Goal: Navigation & Orientation: Find specific page/section

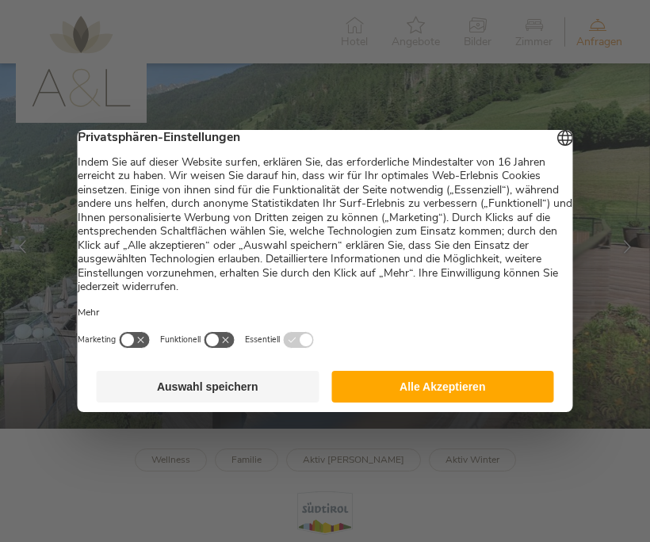
click at [447, 396] on button "Alle Akzeptieren" at bounding box center [443, 387] width 223 height 32
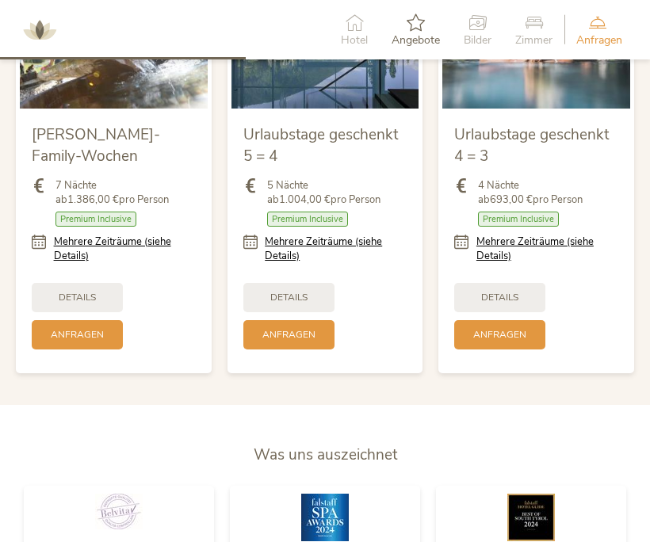
scroll to position [1612, 0]
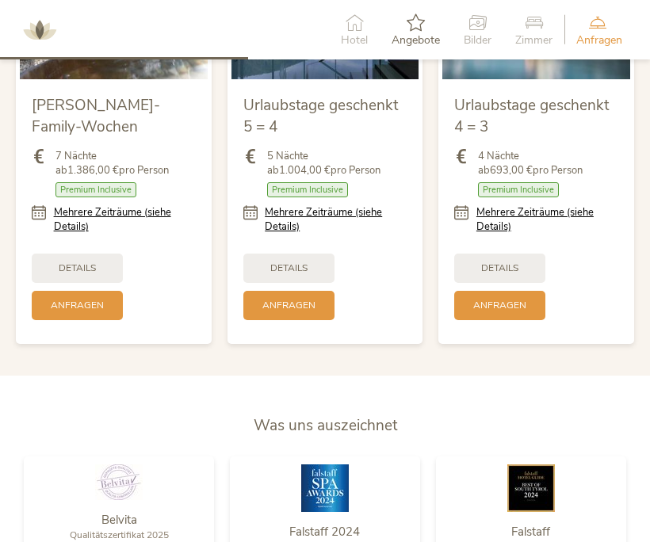
click at [536, 35] on span "Zimmer" at bounding box center [533, 40] width 37 height 11
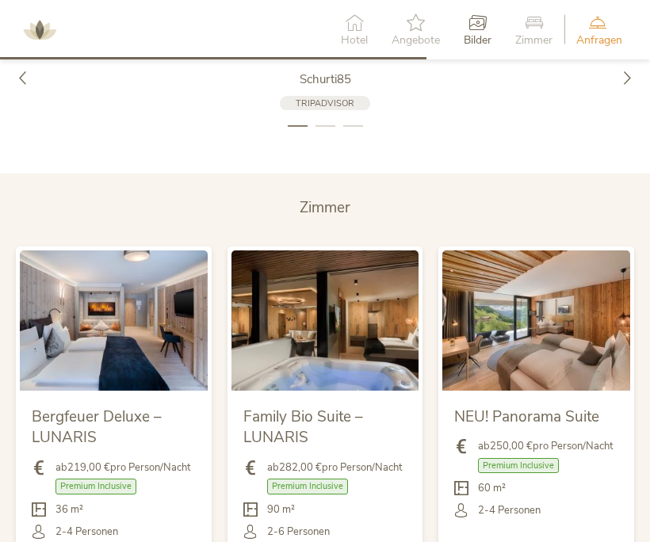
scroll to position [2796, 0]
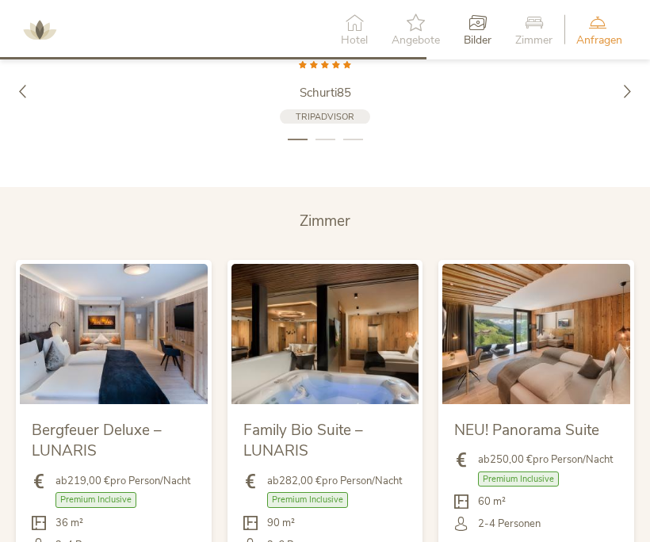
click at [330, 132] on li "2" at bounding box center [326, 140] width 20 height 16
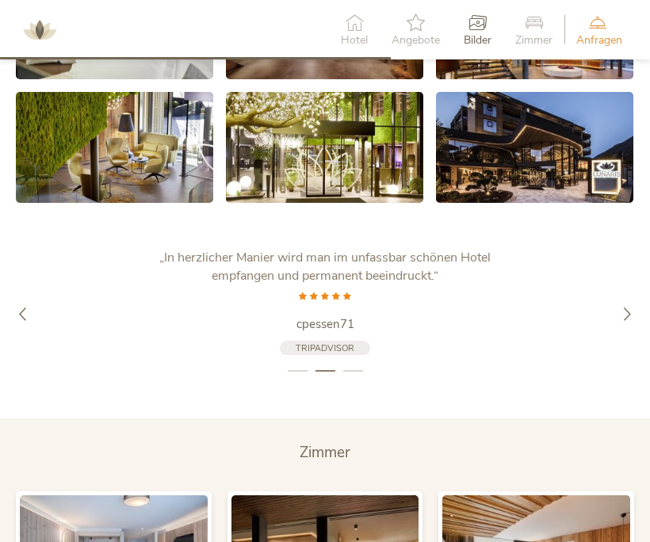
scroll to position [2511, 0]
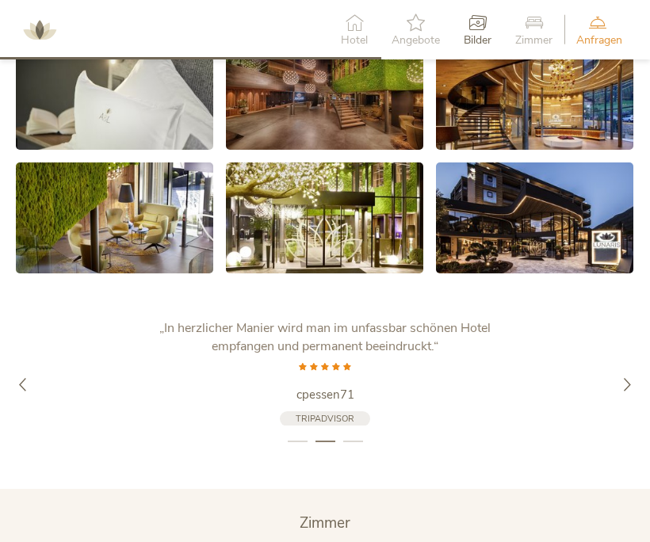
click at [350, 29] on icon at bounding box center [354, 21] width 27 height 17
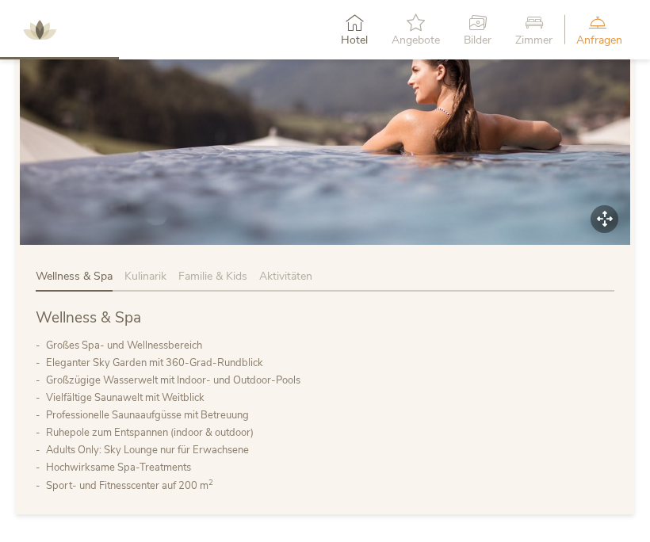
scroll to position [475, 0]
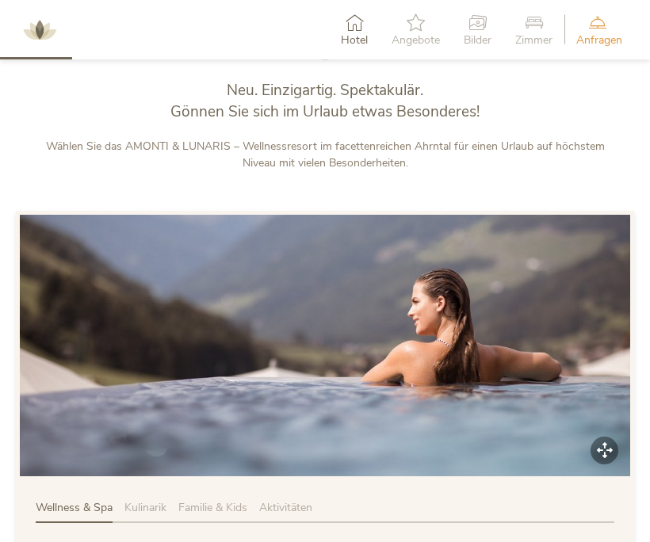
click at [41, 36] on img at bounding box center [40, 30] width 48 height 48
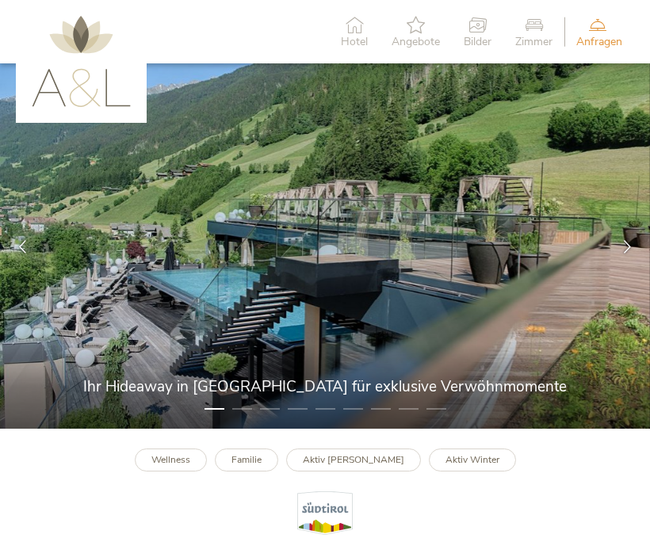
click at [114, 82] on img at bounding box center [81, 61] width 99 height 91
click at [350, 36] on span "Hotel" at bounding box center [354, 41] width 27 height 11
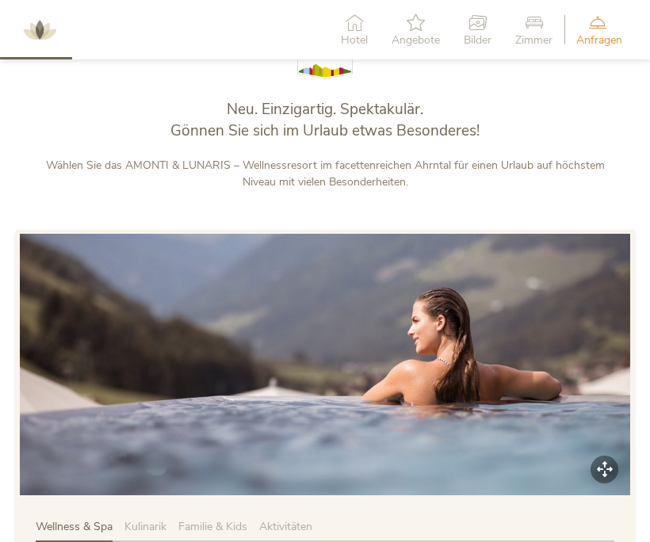
scroll to position [475, 0]
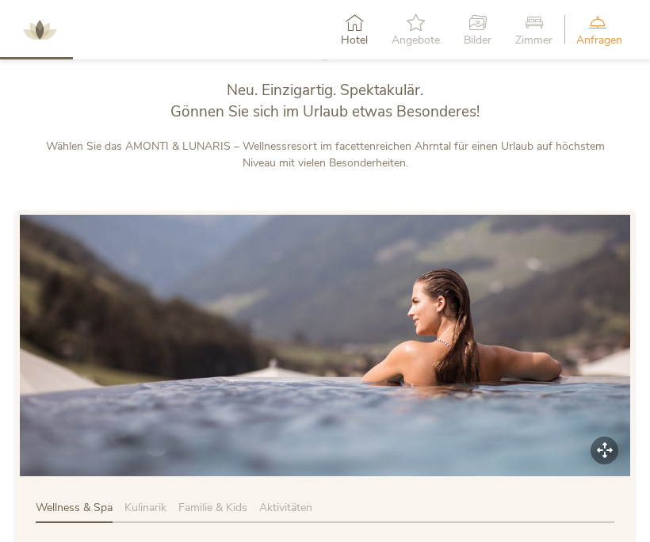
click at [412, 29] on icon at bounding box center [416, 21] width 48 height 17
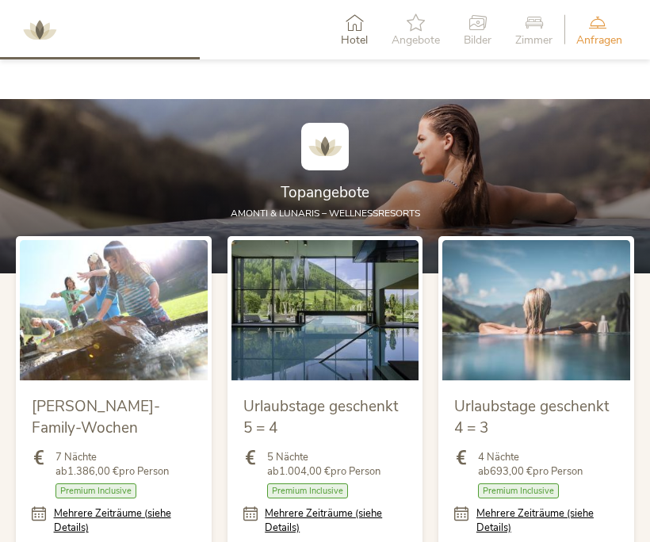
scroll to position [1326, 0]
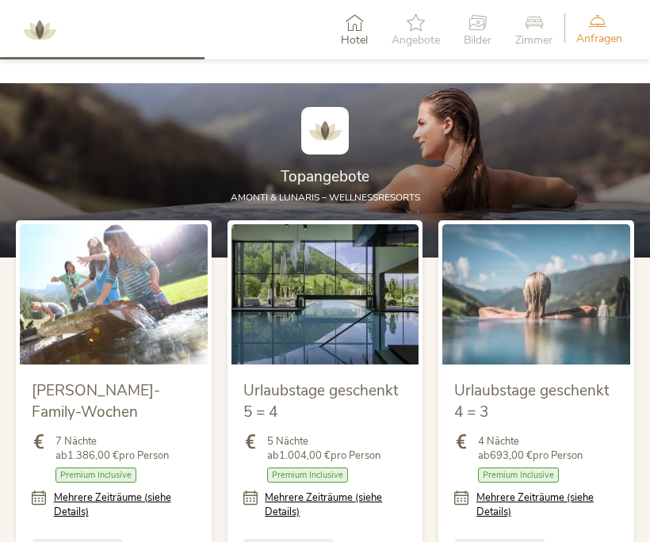
click at [598, 28] on icon at bounding box center [598, 20] width 42 height 17
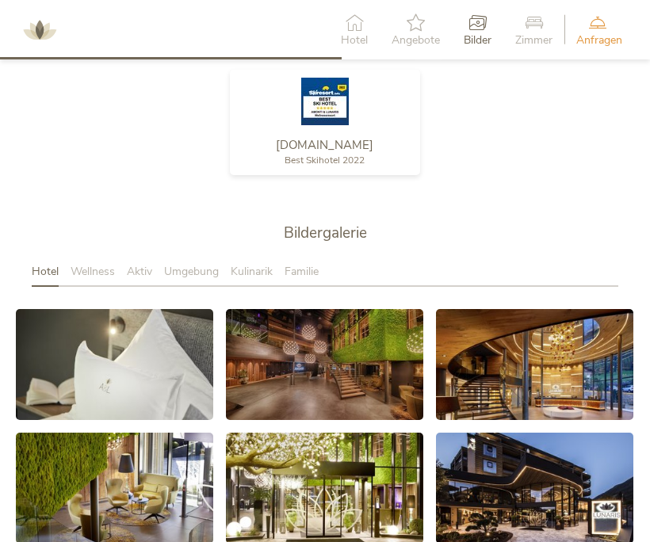
scroll to position [2233, 0]
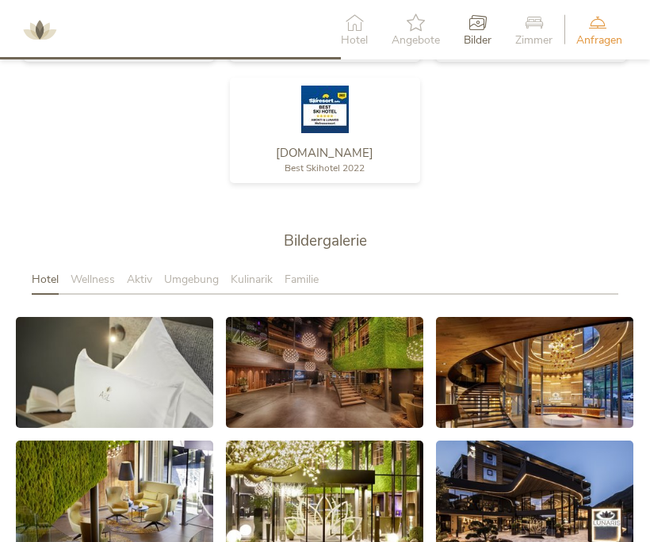
click at [104, 272] on span "Wellness" at bounding box center [93, 279] width 44 height 15
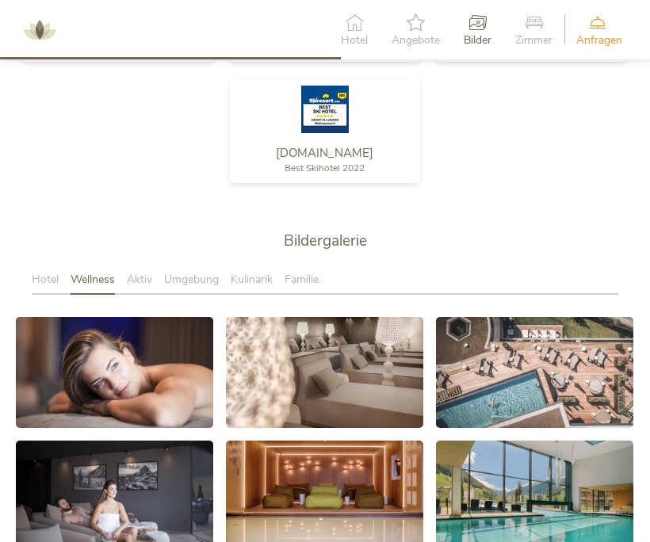
click at [136, 272] on span "Aktiv" at bounding box center [139, 279] width 25 height 15
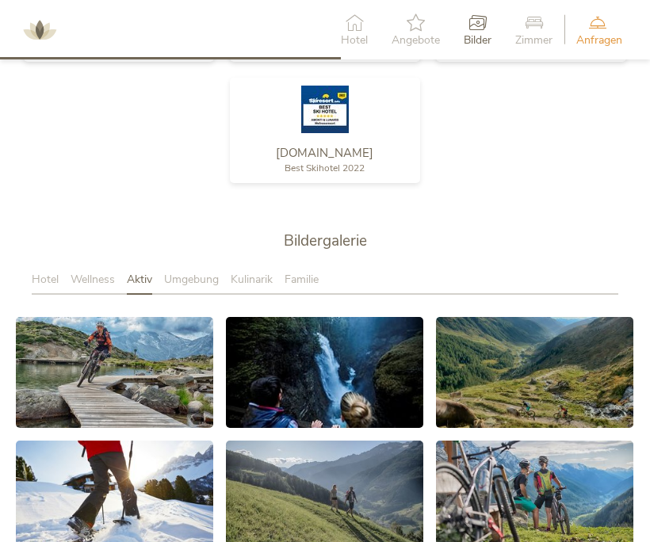
click at [186, 272] on span "Umgebung" at bounding box center [191, 279] width 55 height 15
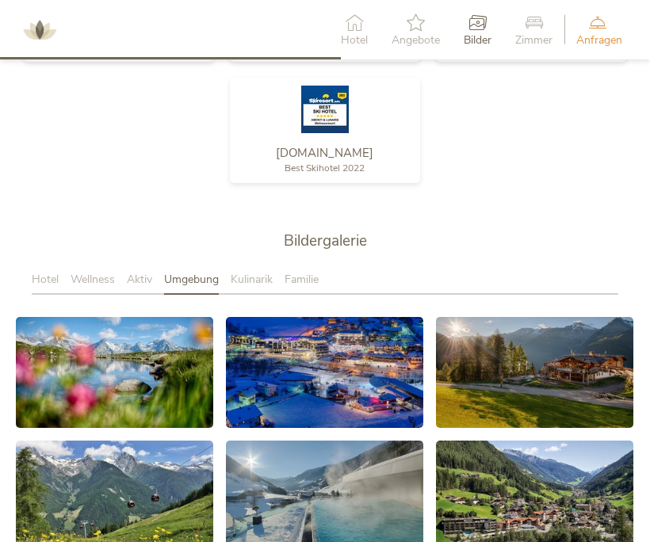
click at [239, 272] on span "Kulinarik" at bounding box center [252, 279] width 42 height 15
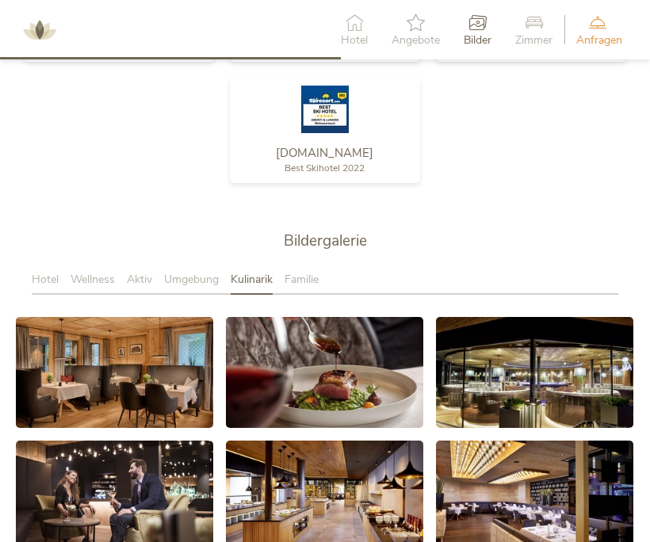
click at [303, 272] on span "Familie" at bounding box center [302, 279] width 34 height 15
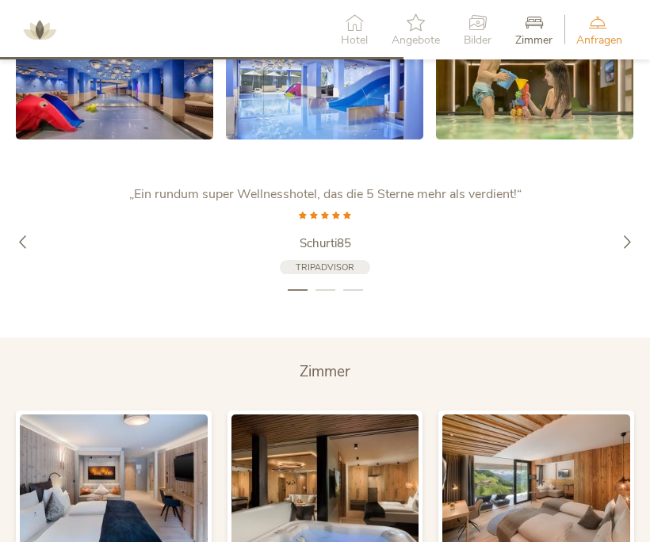
scroll to position [2648, 0]
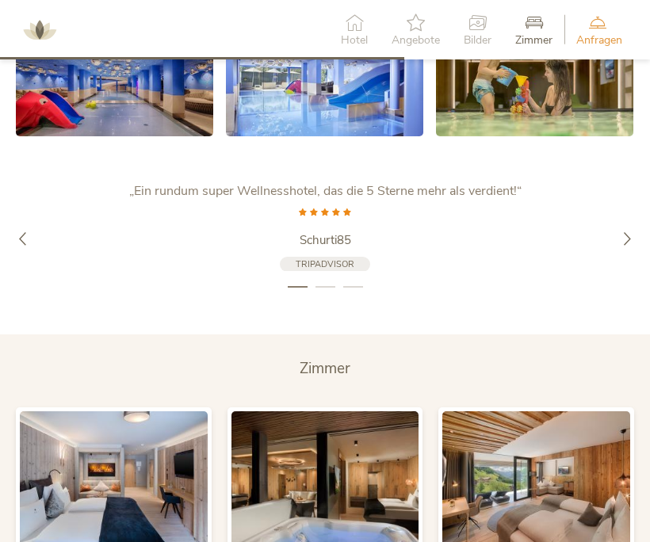
click at [334, 366] on span "Zimmer" at bounding box center [325, 368] width 51 height 21
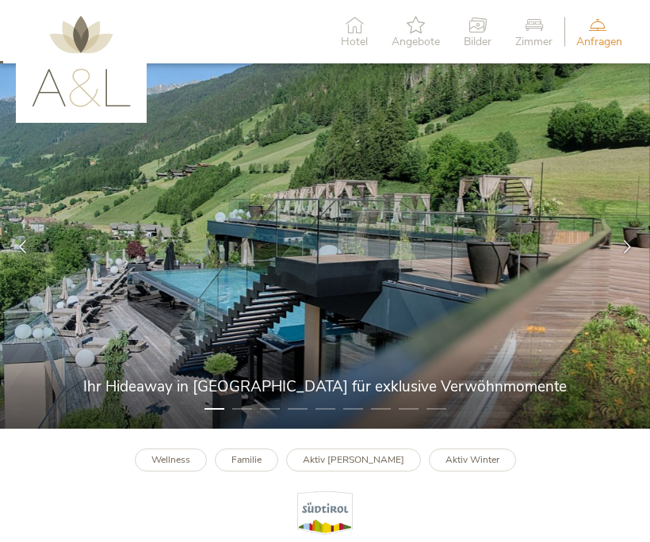
scroll to position [0, 0]
click at [97, 59] on img at bounding box center [81, 61] width 99 height 91
click at [348, 27] on icon at bounding box center [354, 24] width 27 height 17
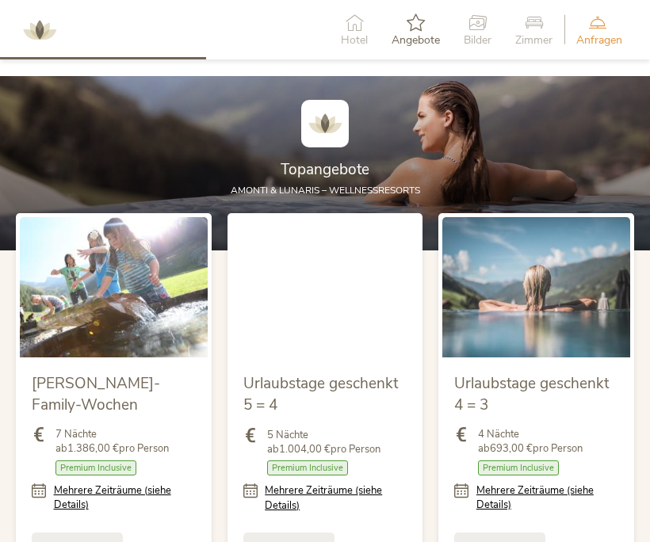
scroll to position [1336, 0]
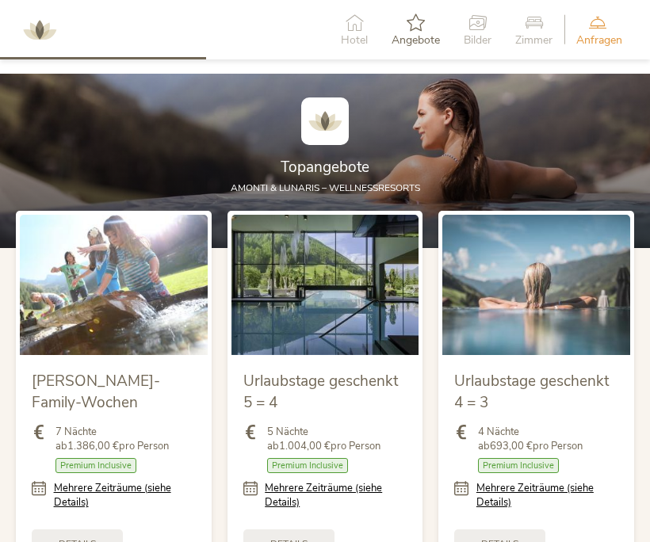
click at [317, 132] on img at bounding box center [325, 122] width 48 height 48
click at [315, 159] on span "Topangebote" at bounding box center [325, 167] width 89 height 21
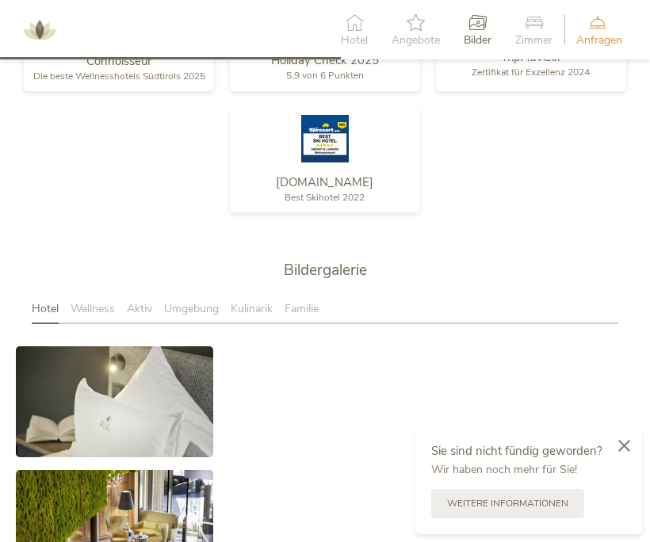
scroll to position [2227, 0]
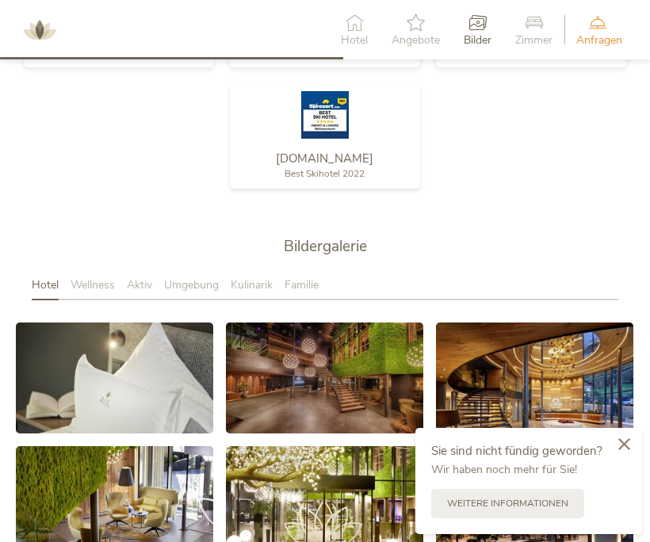
click at [625, 445] on icon at bounding box center [625, 445] width 12 height 12
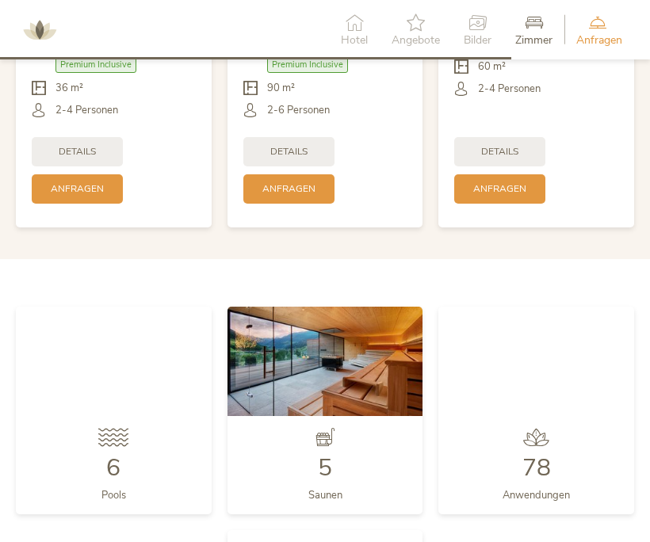
scroll to position [2570, 0]
